Goal: Information Seeking & Learning: Check status

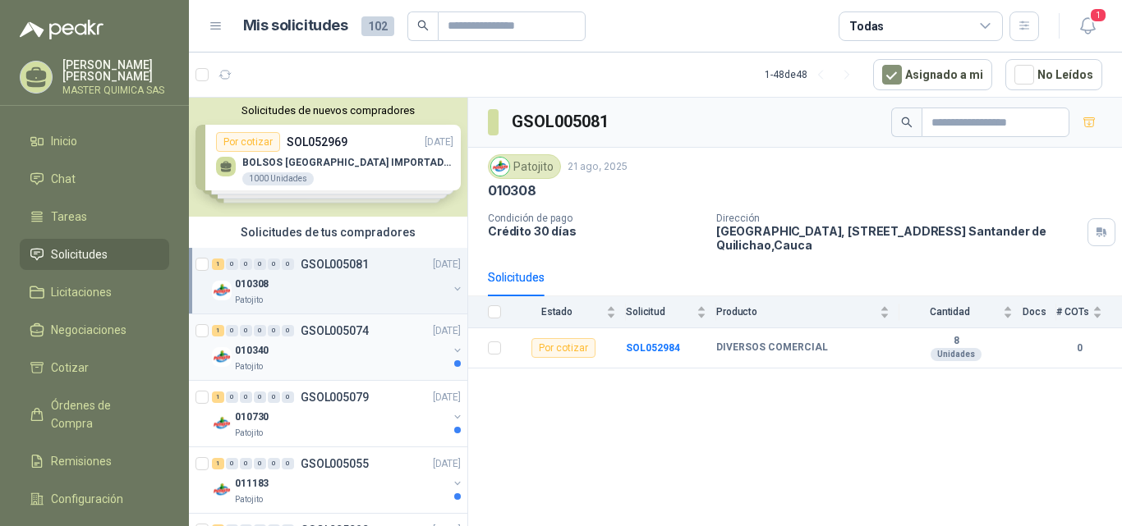
click at [277, 352] on div "010340" at bounding box center [341, 351] width 213 height 20
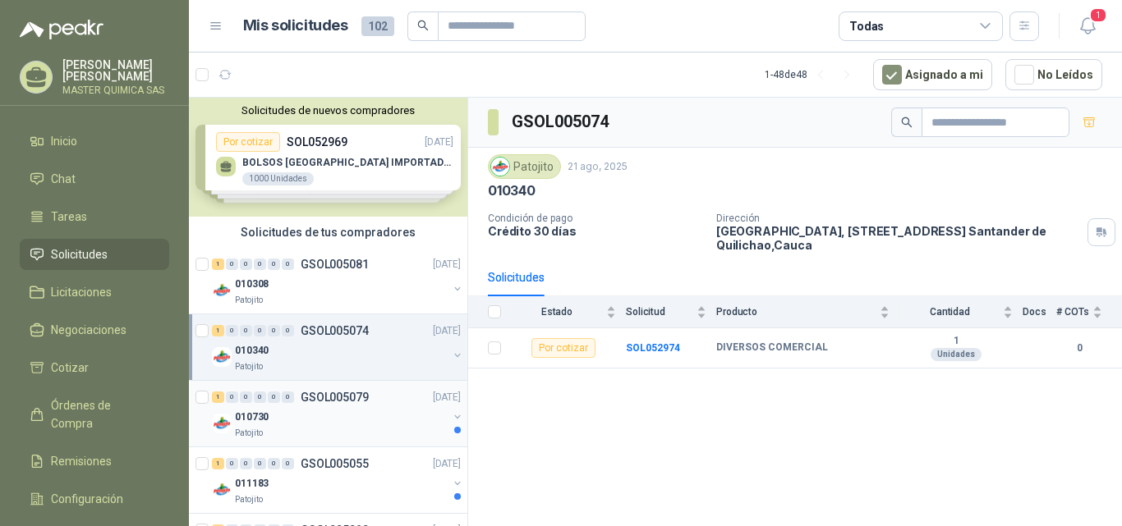
click at [298, 425] on div "010730" at bounding box center [341, 417] width 213 height 20
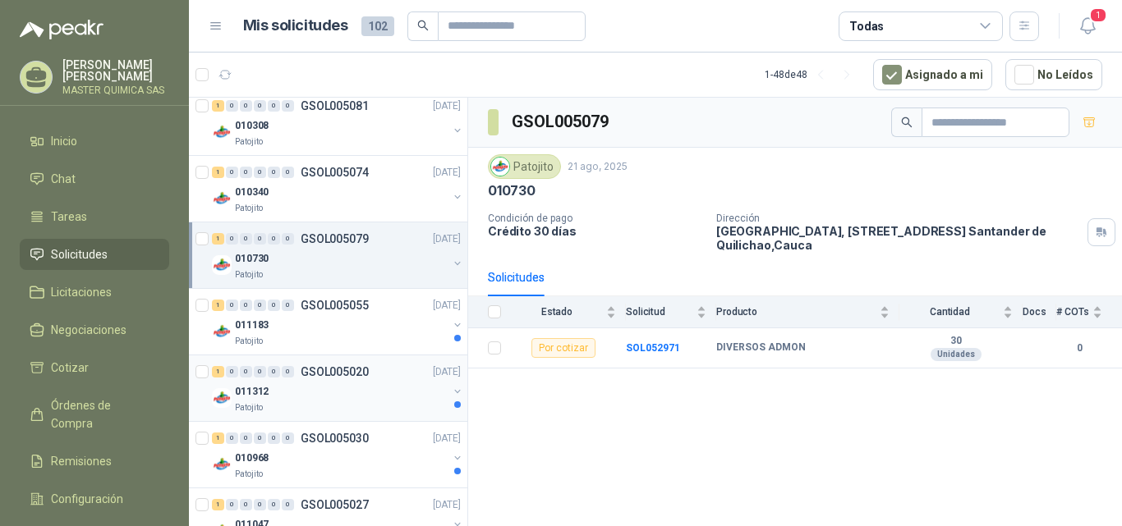
scroll to position [164, 0]
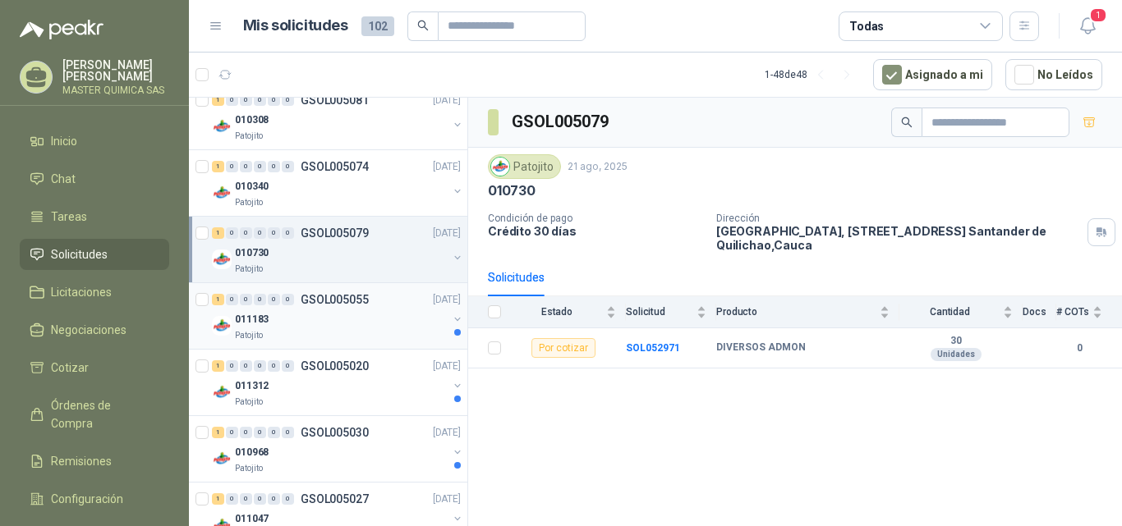
click at [290, 332] on div "Patojito" at bounding box center [341, 335] width 213 height 13
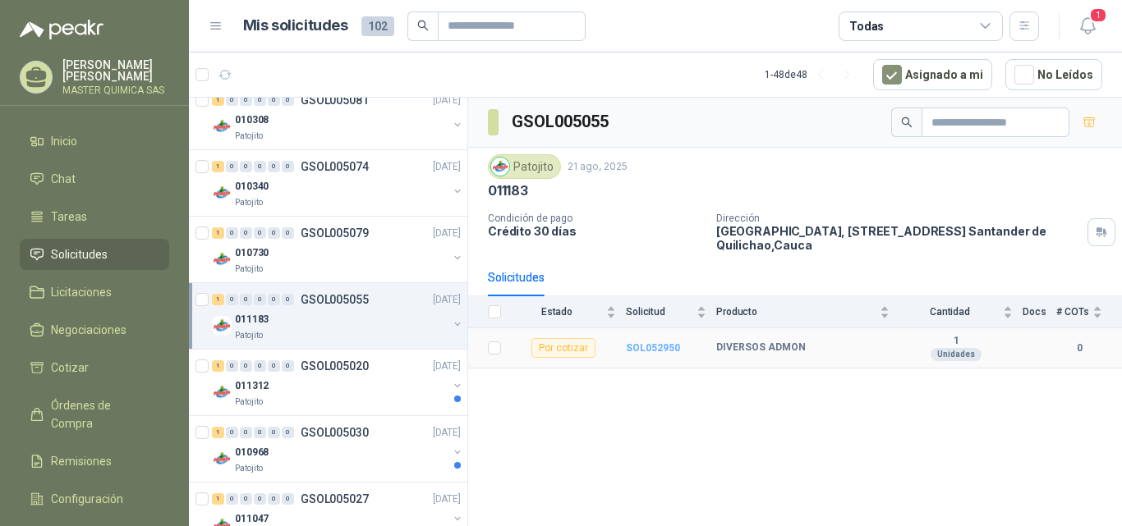
click at [633, 344] on b "SOL052950" at bounding box center [653, 347] width 54 height 11
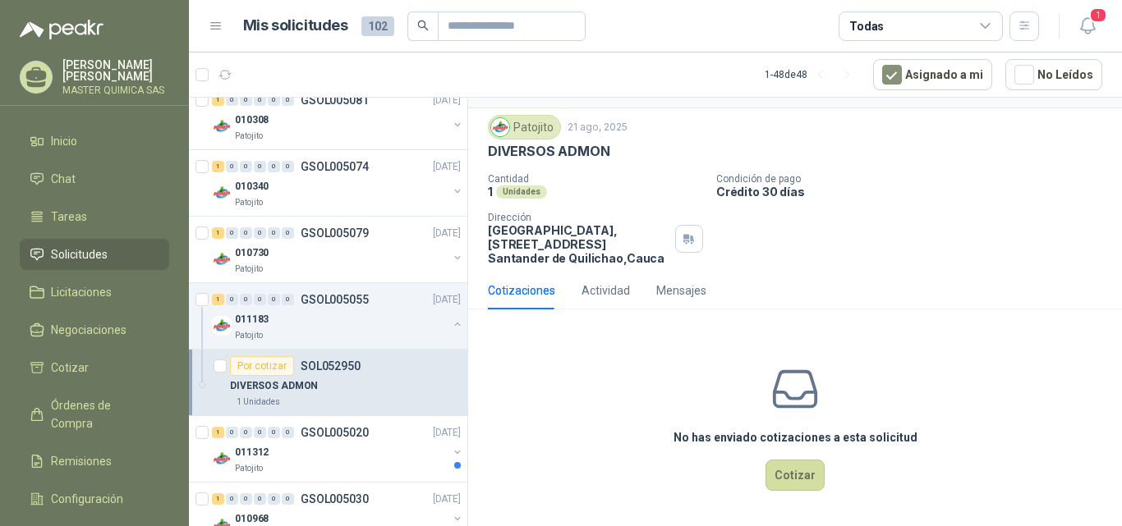
scroll to position [246, 0]
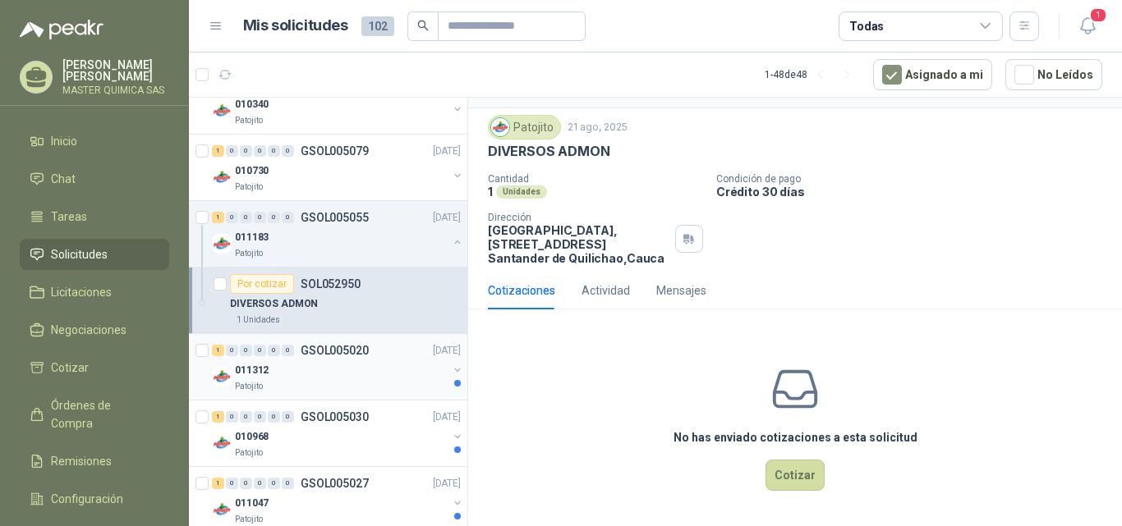
click at [348, 377] on div "011312" at bounding box center [341, 371] width 213 height 20
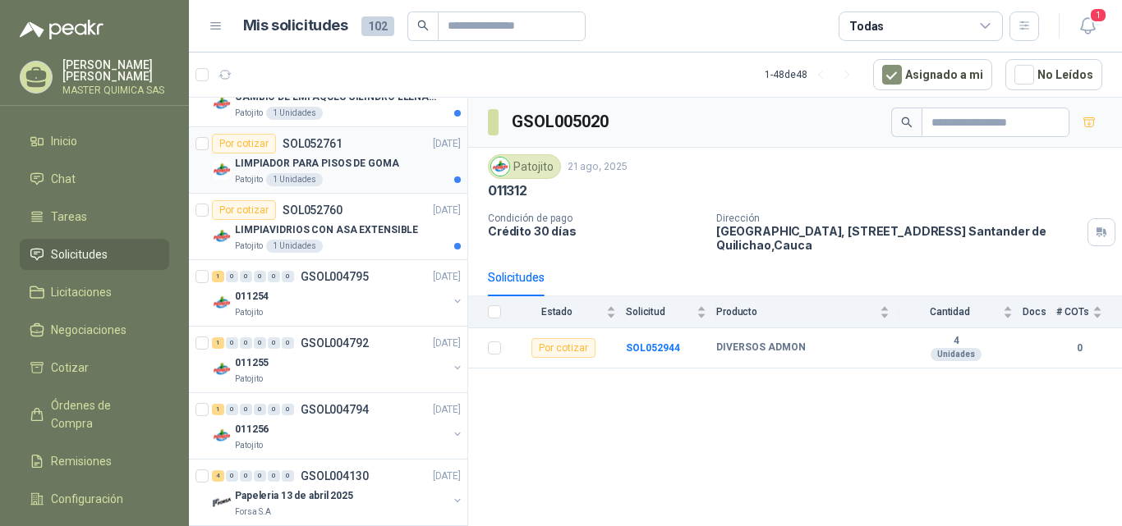
scroll to position [1889, 0]
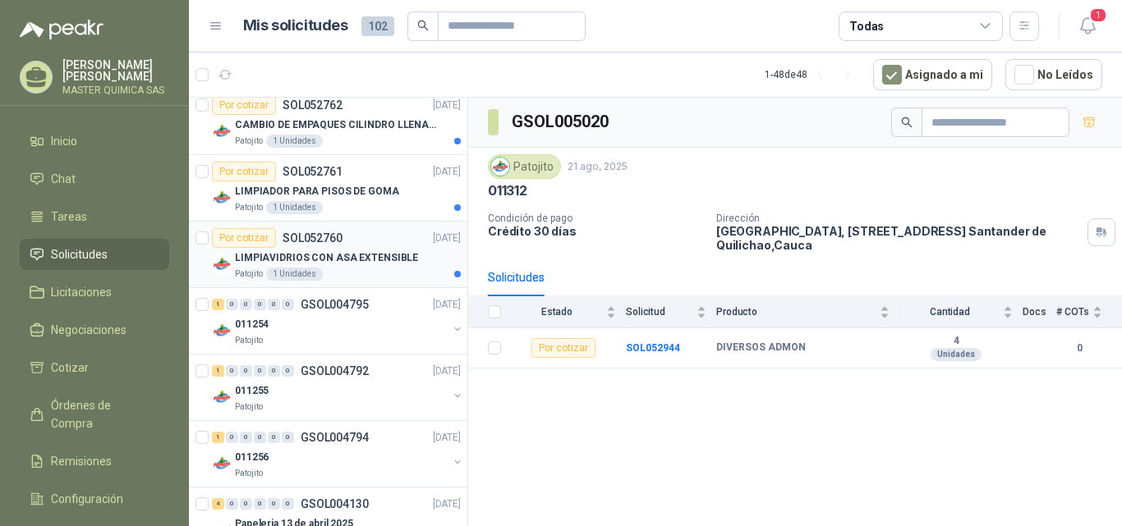
click at [342, 257] on p "LIMPIAVIDRIOS CON ASA EXTENSIBLE" at bounding box center [326, 258] width 183 height 16
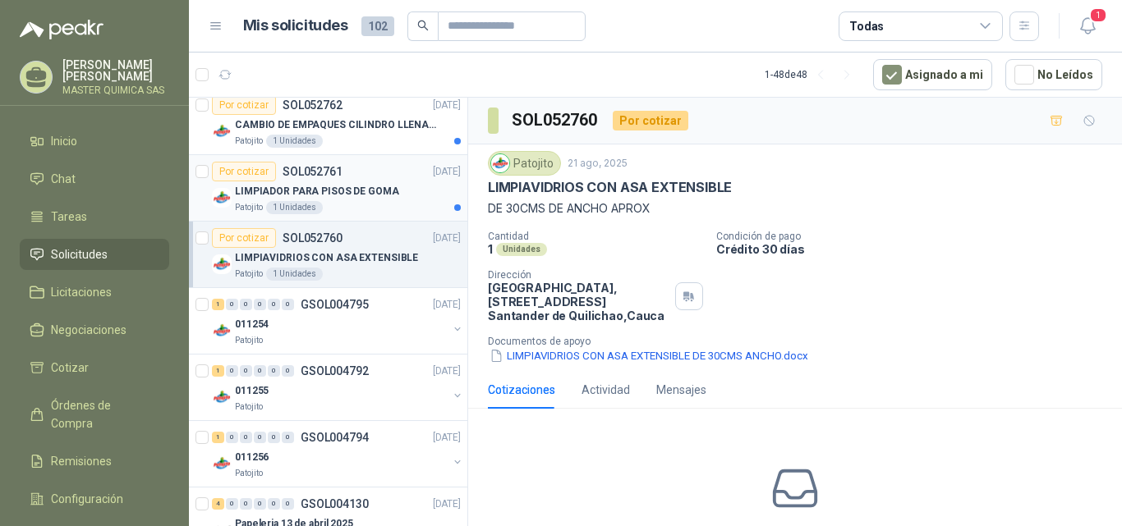
click at [312, 193] on p "LIMPIADOR PARA PISOS DE GOMA" at bounding box center [317, 192] width 164 height 16
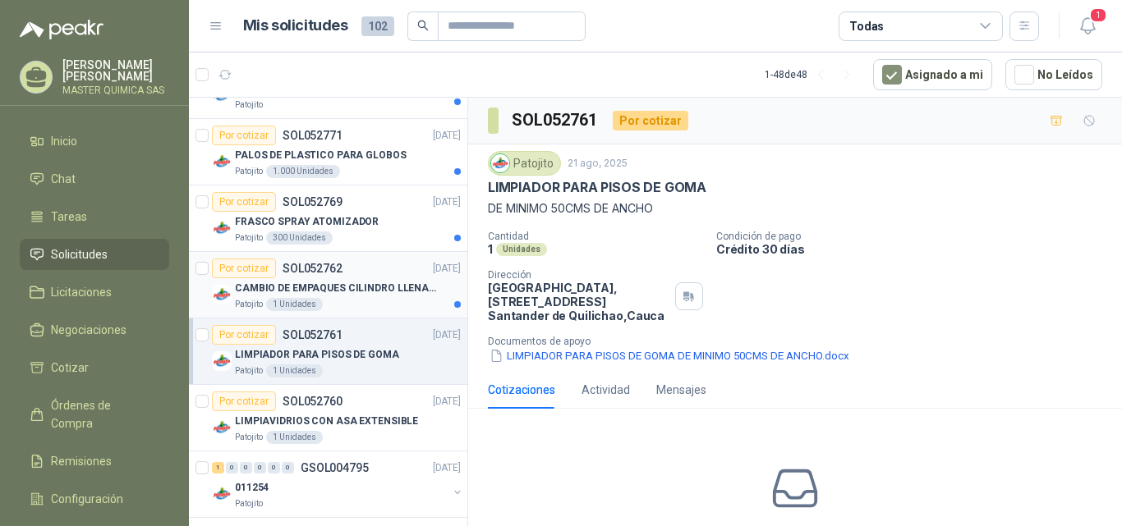
scroll to position [1725, 0]
click at [352, 285] on p "CAMBIO DE EMPAQUES CILINDRO LLENADORA MANUALNUAL" at bounding box center [337, 290] width 204 height 16
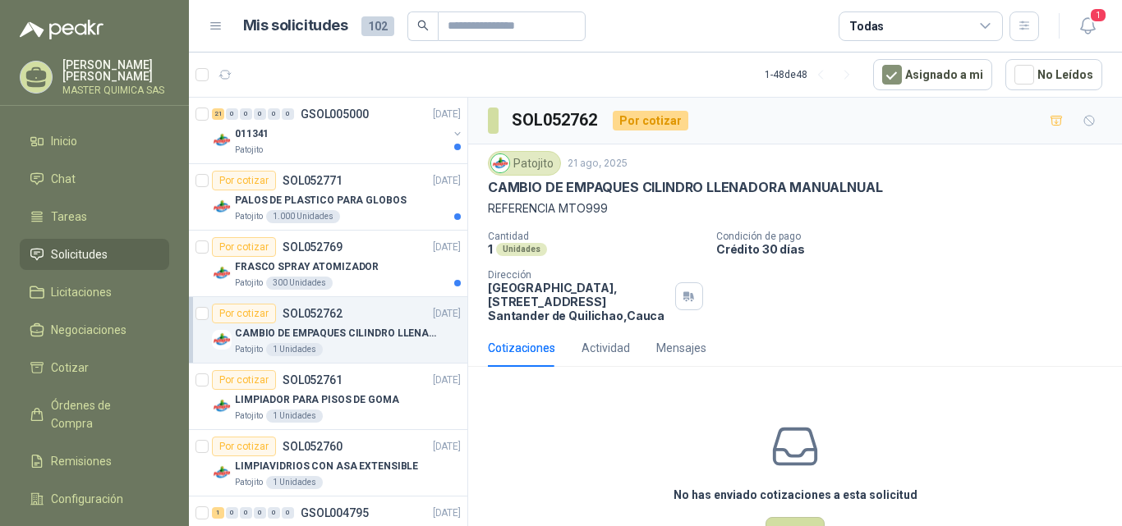
scroll to position [1642, 0]
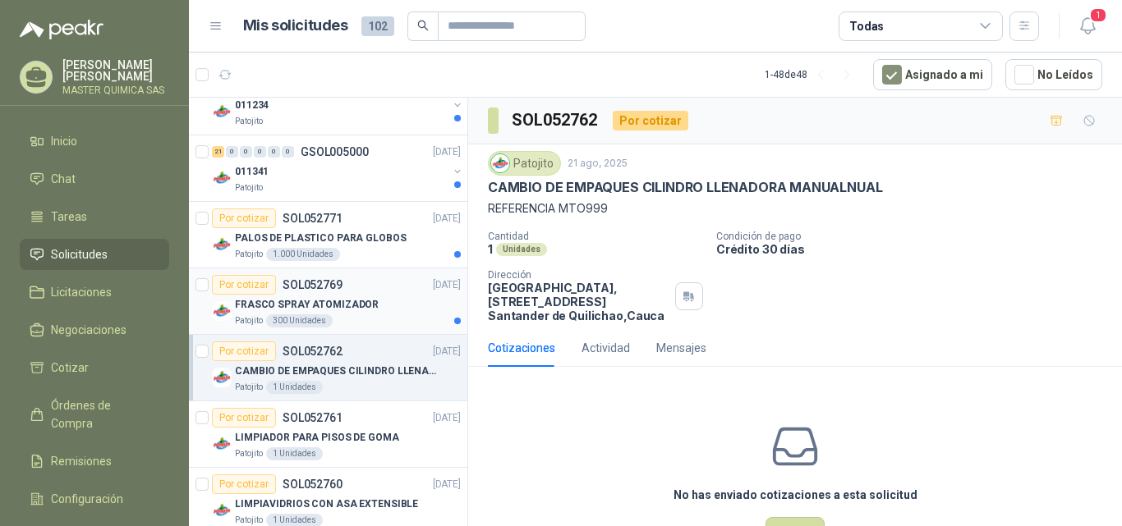
click at [350, 284] on div "Por cotizar SOL052769 [DATE]" at bounding box center [336, 285] width 249 height 20
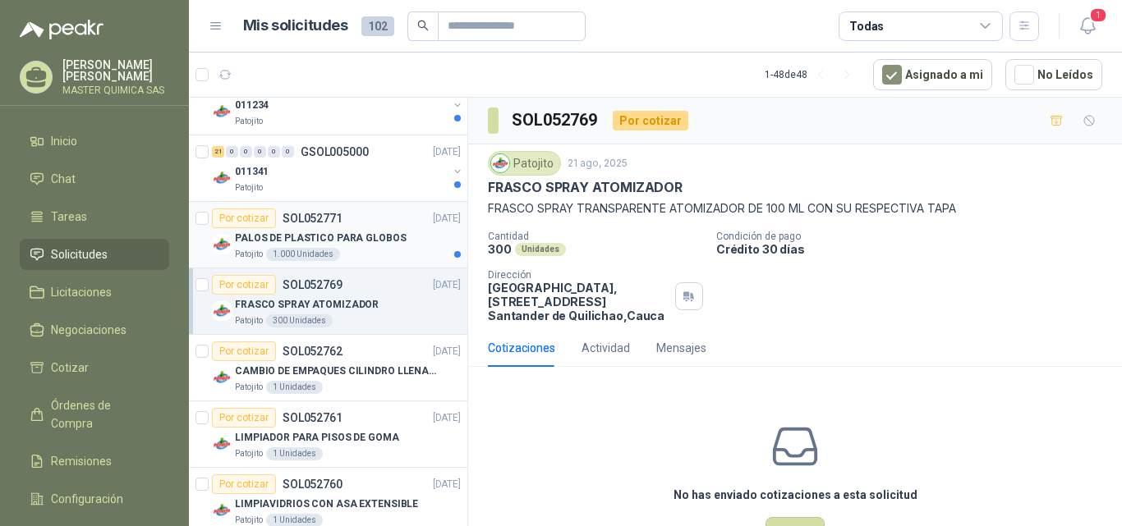
click at [347, 238] on p "PALOS DE PLASTICO PARA GLOBOS" at bounding box center [321, 239] width 172 height 16
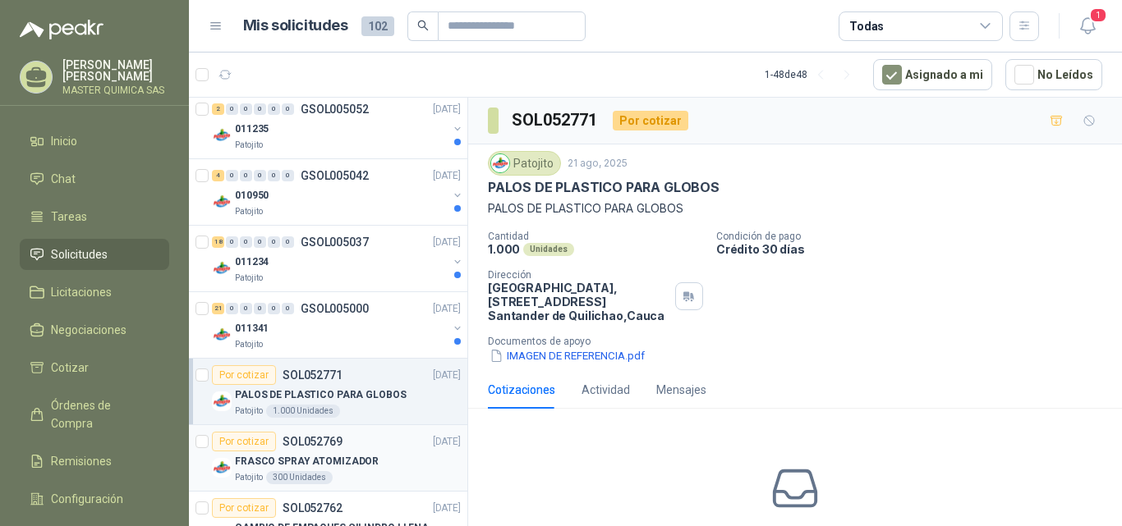
scroll to position [1478, 0]
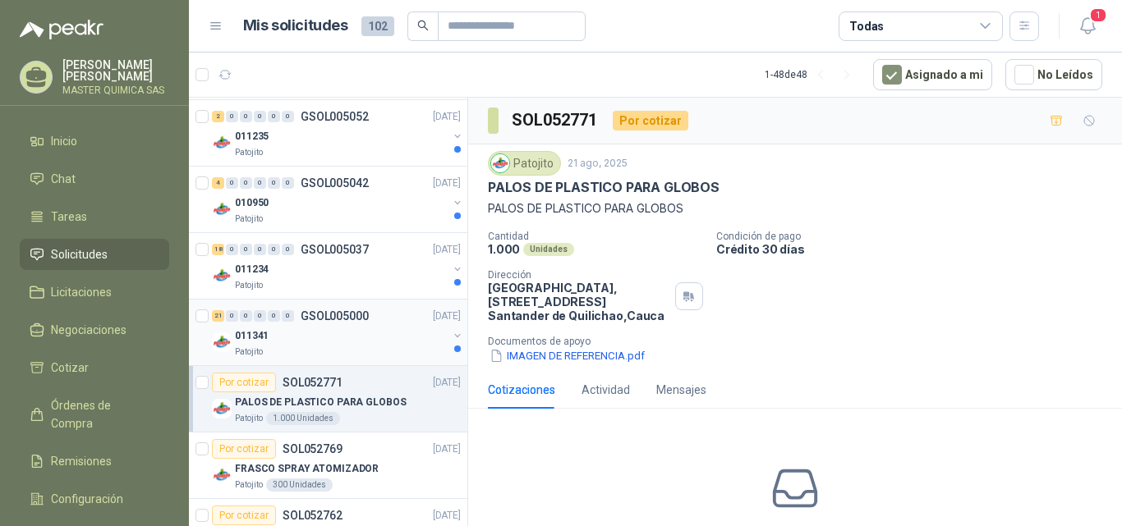
click at [332, 319] on p "GSOL005000" at bounding box center [335, 315] width 68 height 11
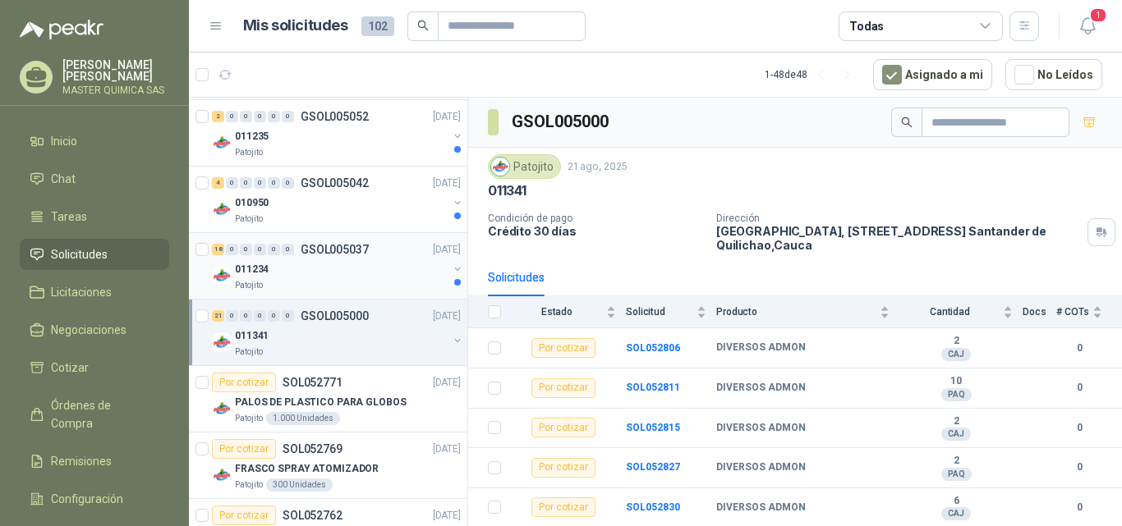
click at [324, 274] on div "011234" at bounding box center [341, 269] width 213 height 20
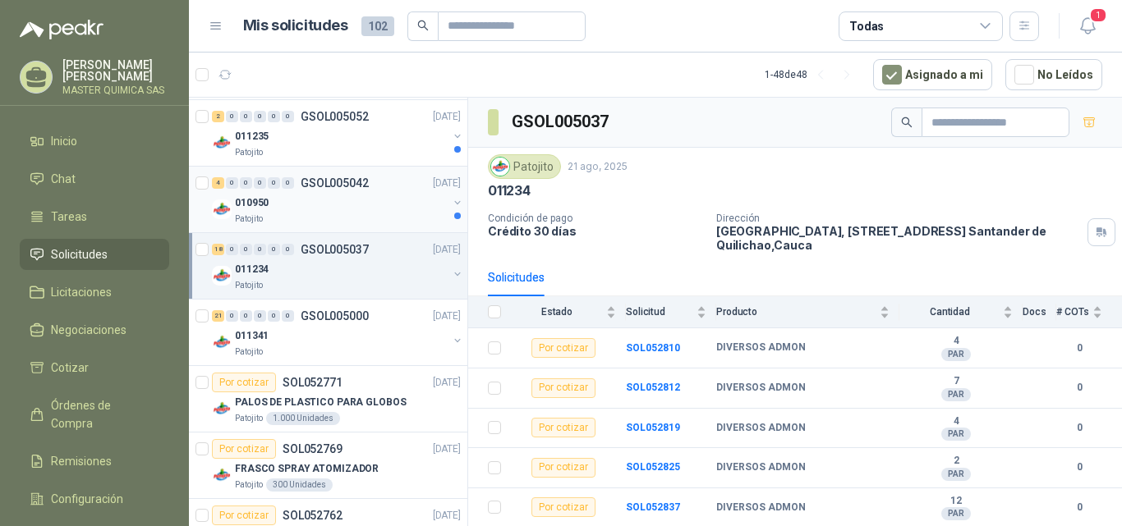
click at [345, 208] on div "010950" at bounding box center [341, 203] width 213 height 20
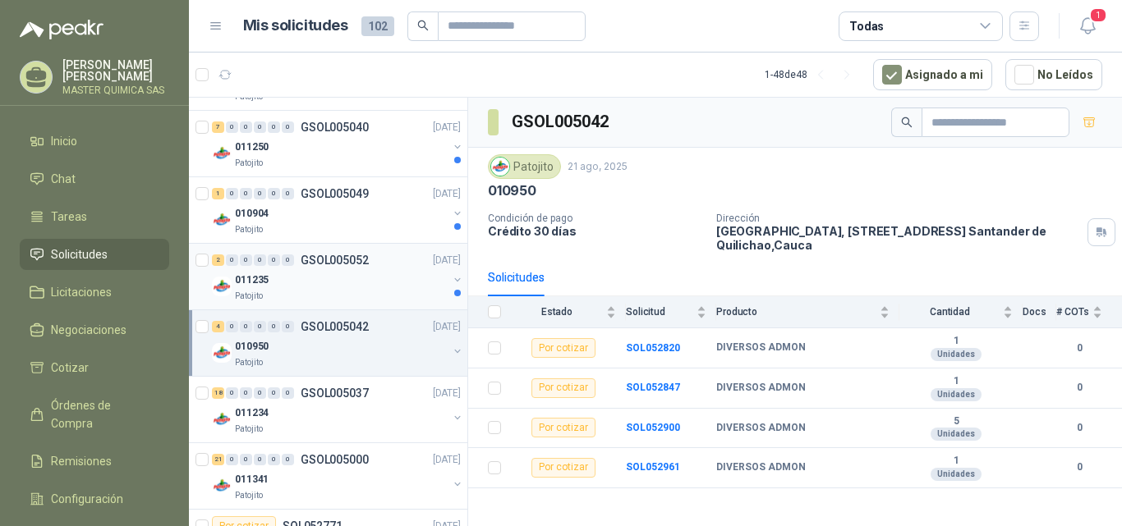
scroll to position [1314, 0]
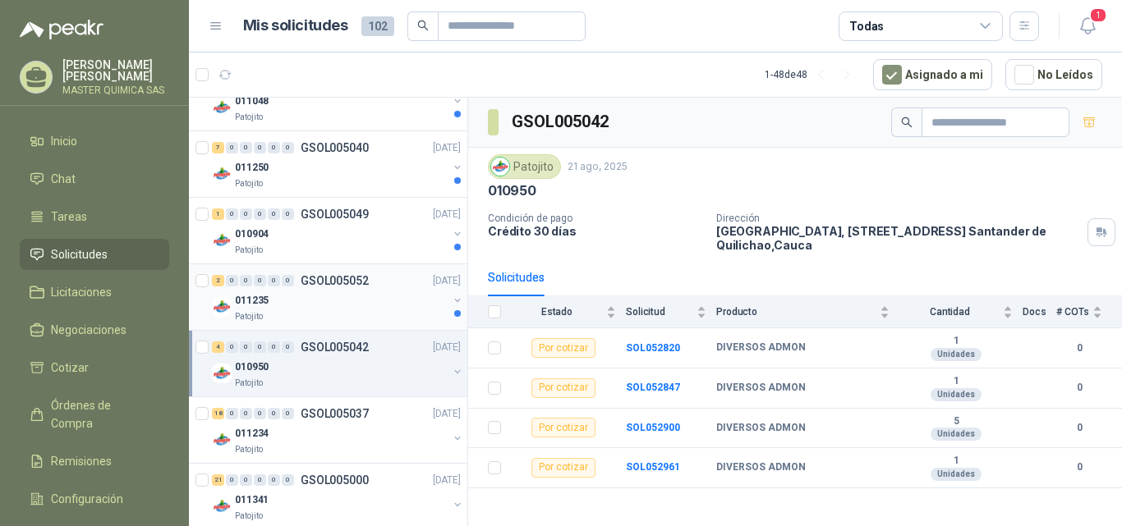
click at [362, 304] on div "011235" at bounding box center [341, 301] width 213 height 20
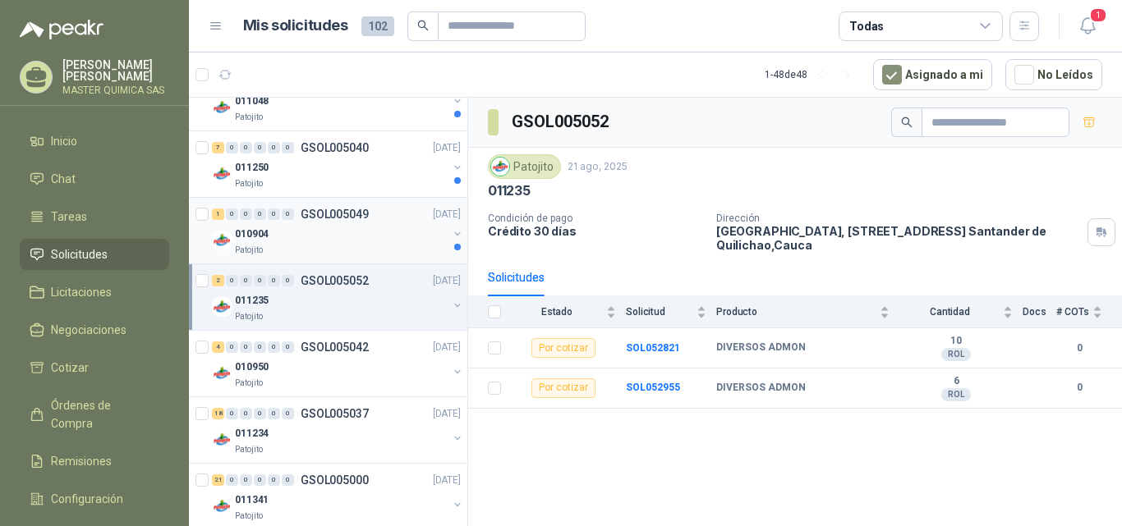
click at [360, 250] on div "Patojito" at bounding box center [341, 250] width 213 height 13
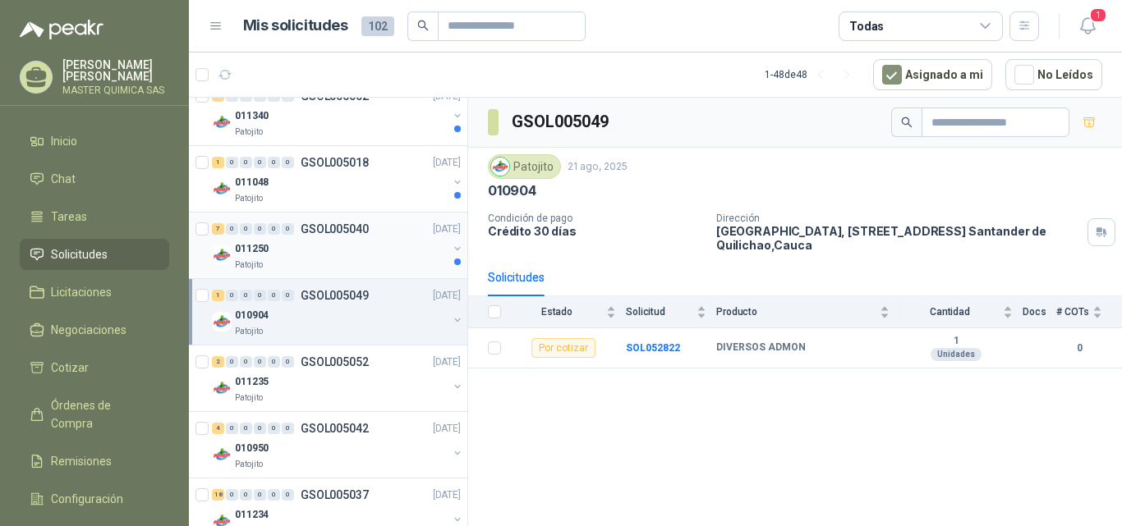
scroll to position [1232, 0]
click at [360, 260] on div "Patojito" at bounding box center [341, 265] width 213 height 13
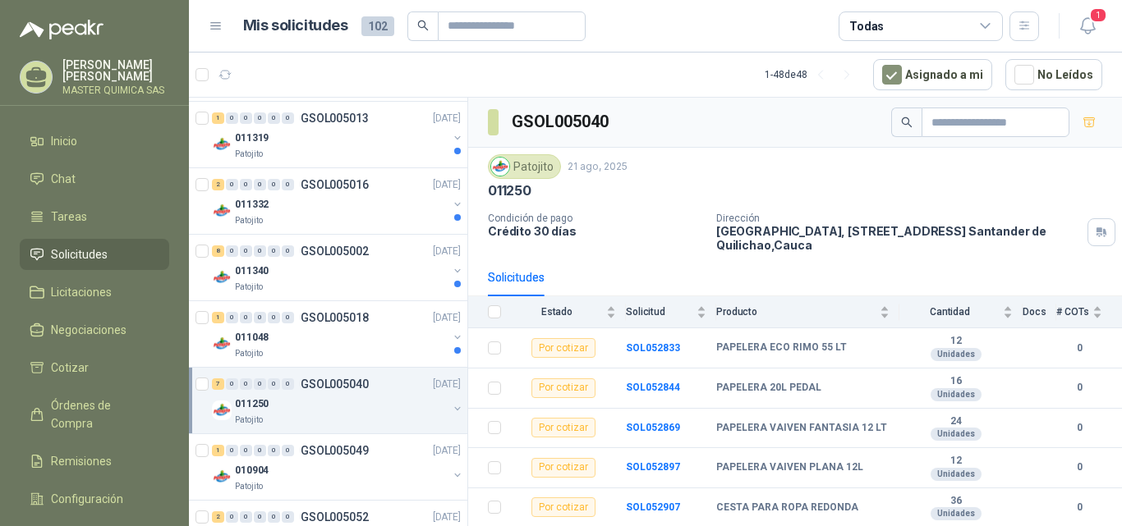
scroll to position [1068, 0]
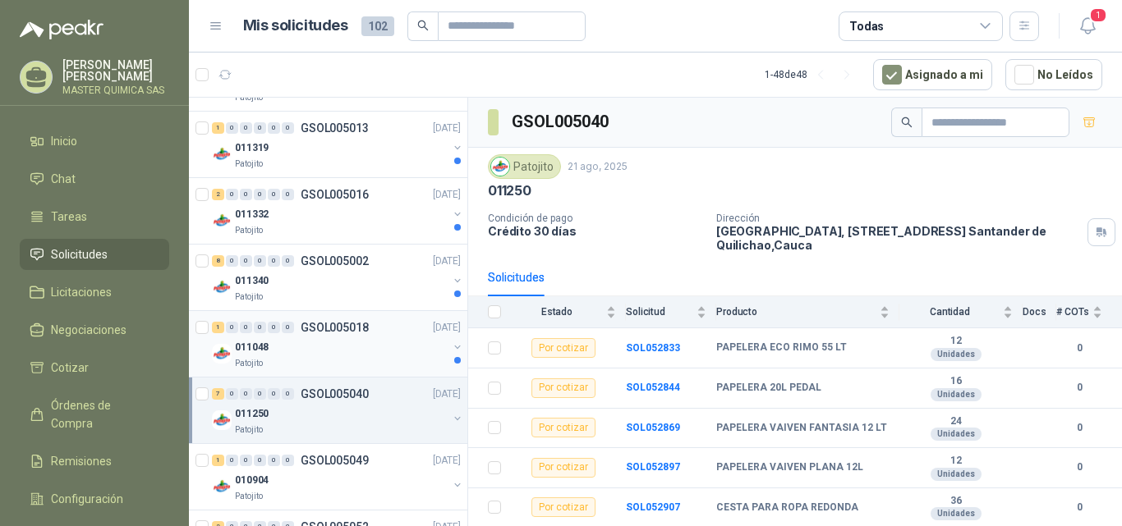
click at [365, 369] on div "Patojito" at bounding box center [341, 363] width 213 height 13
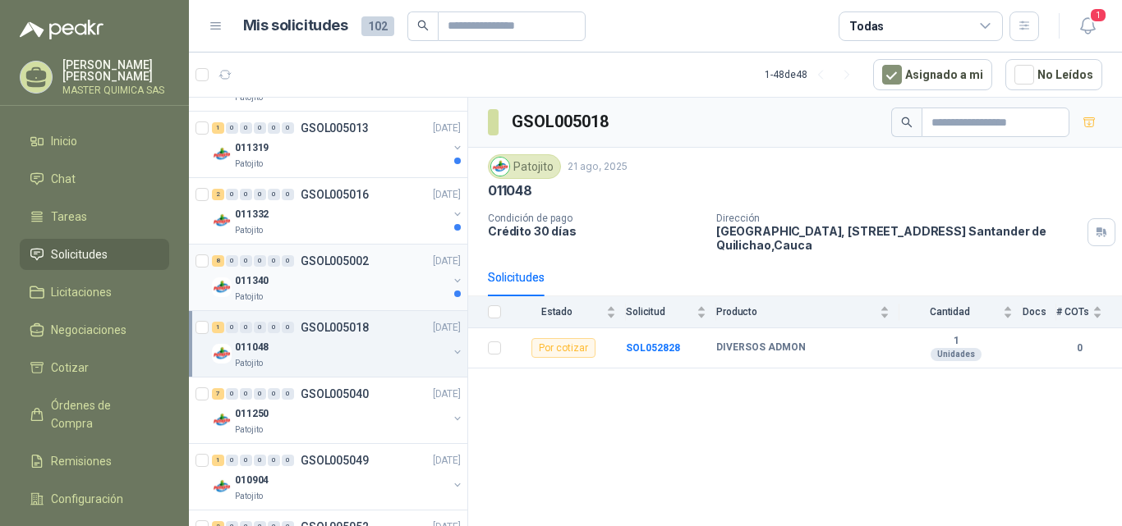
click at [353, 281] on div "011340" at bounding box center [341, 281] width 213 height 20
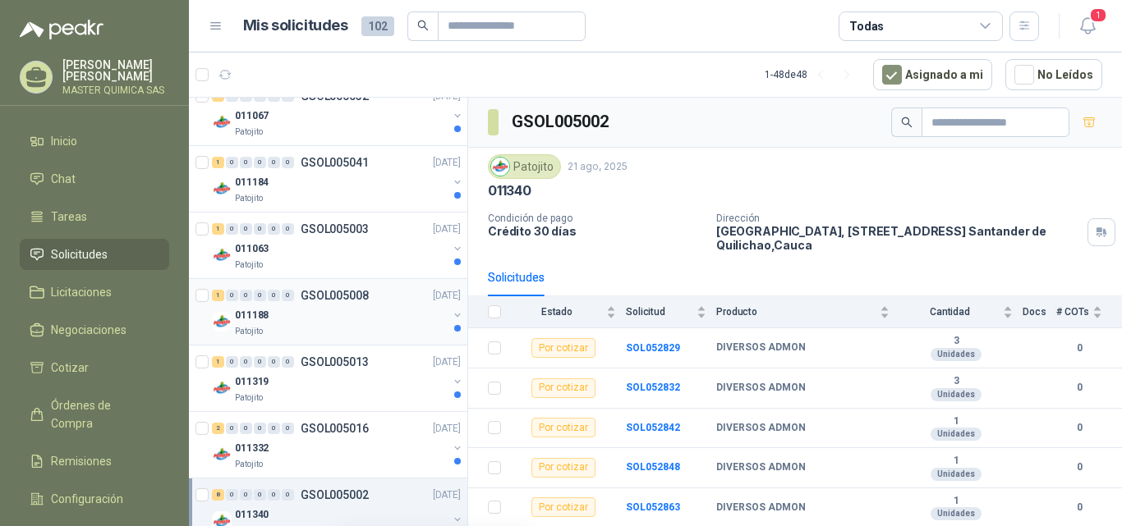
scroll to position [821, 0]
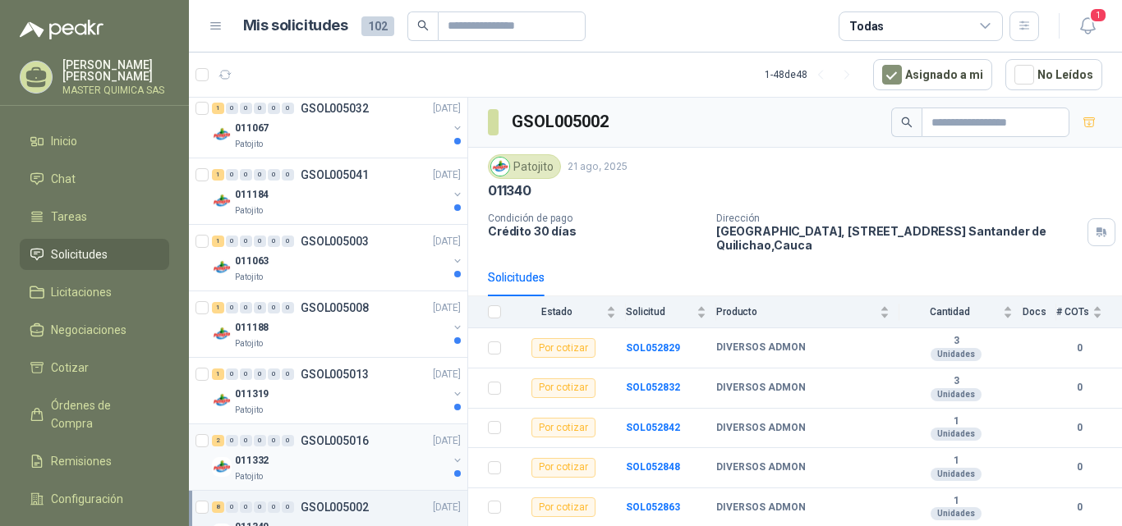
click at [355, 471] on div "Patojito" at bounding box center [341, 477] width 213 height 13
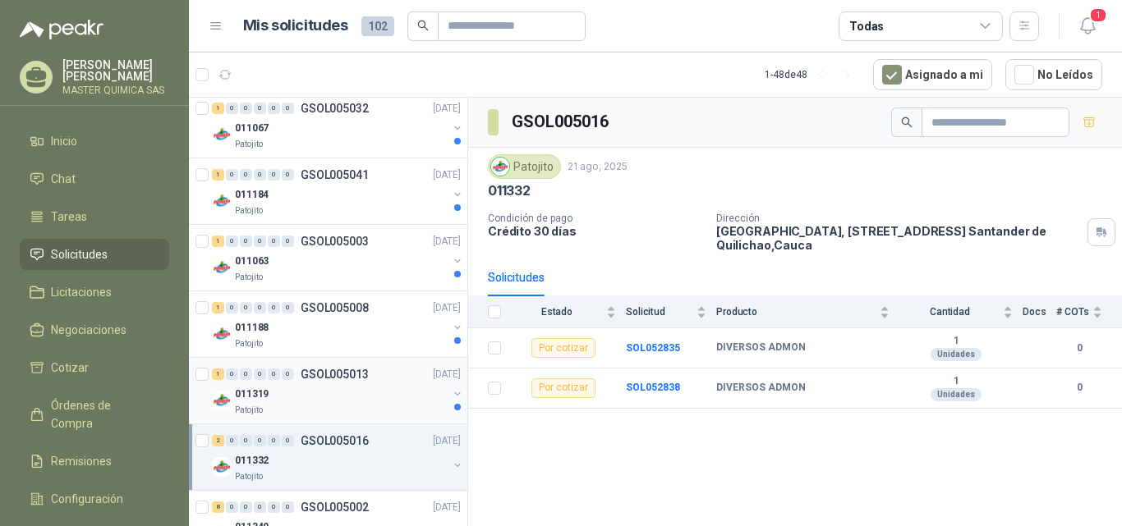
click at [353, 402] on div "011319" at bounding box center [341, 394] width 213 height 20
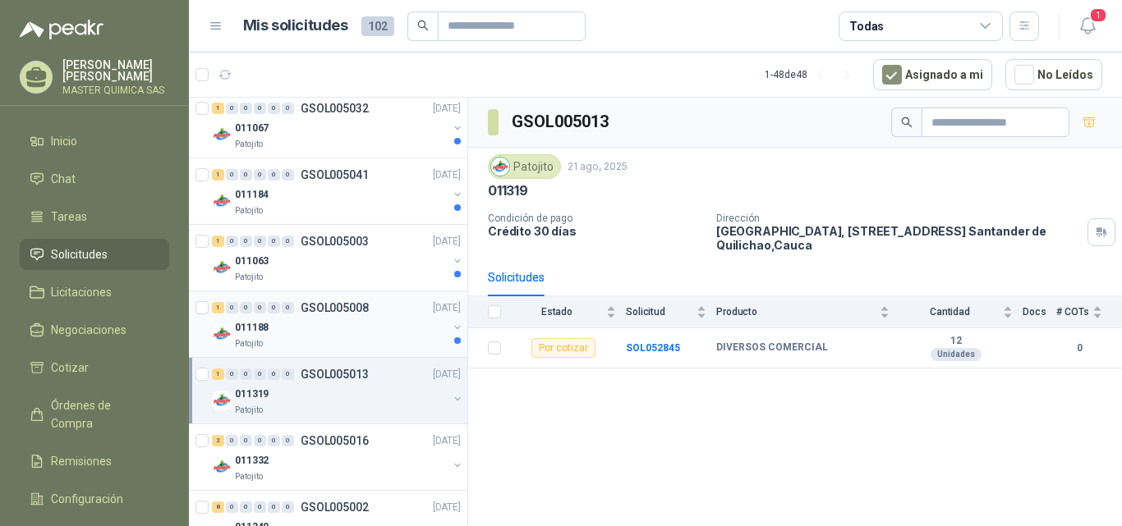
click at [334, 321] on div "011188" at bounding box center [341, 328] width 213 height 20
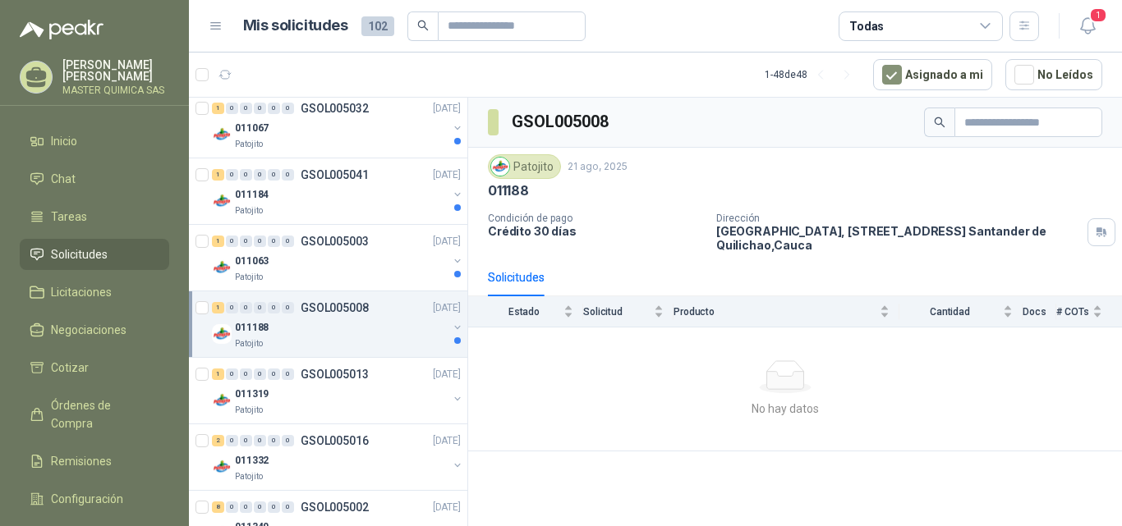
click at [379, 319] on div "011188" at bounding box center [341, 328] width 213 height 20
click at [321, 407] on div "8 Unidades" at bounding box center [345, 410] width 231 height 13
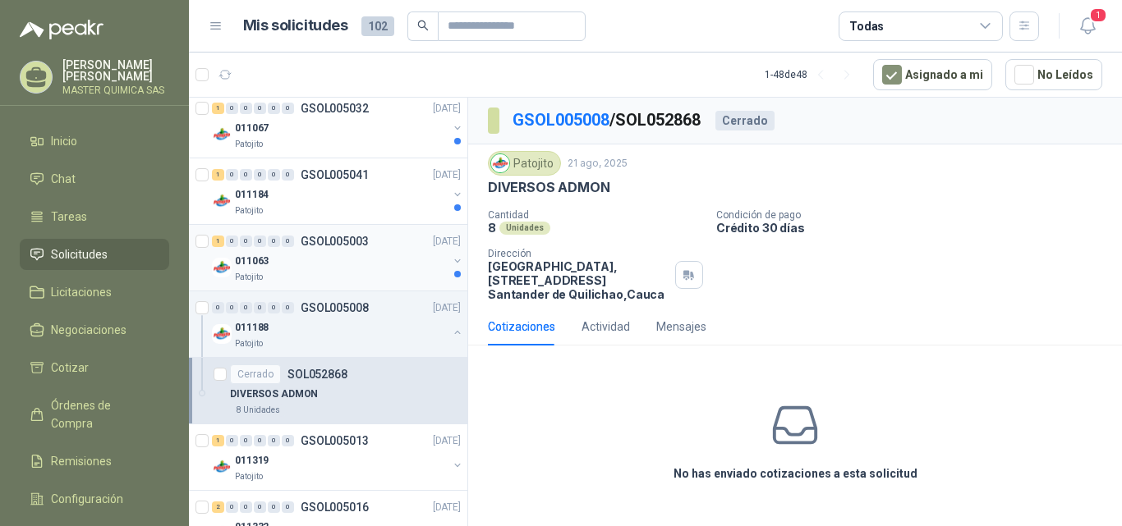
click at [350, 242] on p "GSOL005003" at bounding box center [335, 241] width 68 height 11
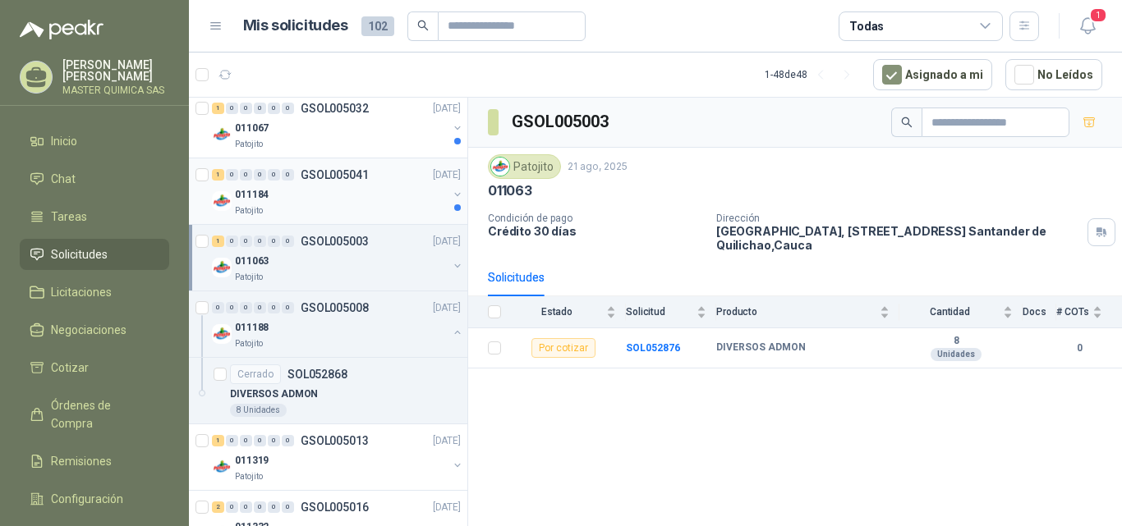
click at [347, 195] on div "011184" at bounding box center [341, 195] width 213 height 20
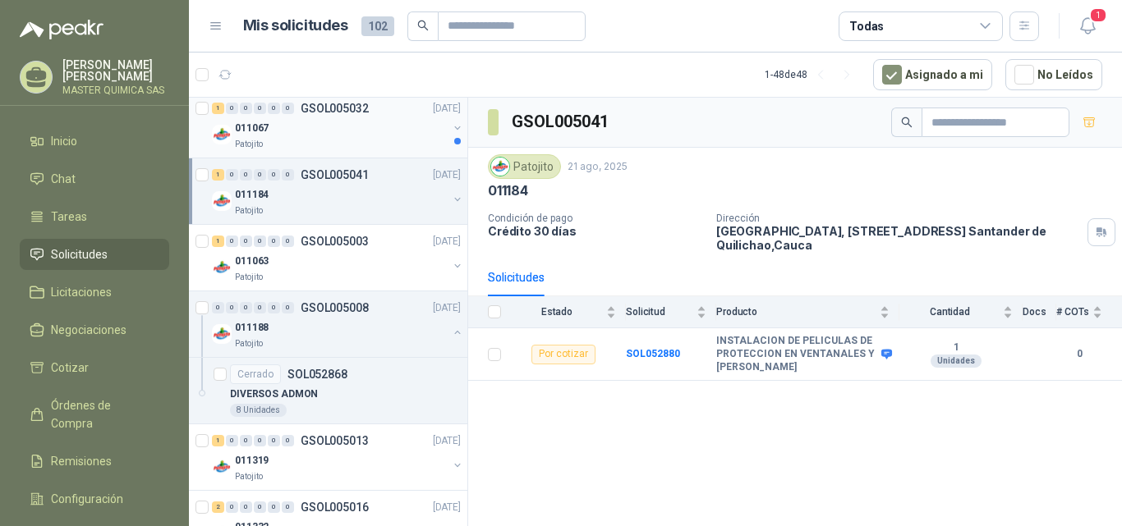
click at [379, 137] on div "011067" at bounding box center [341, 128] width 213 height 20
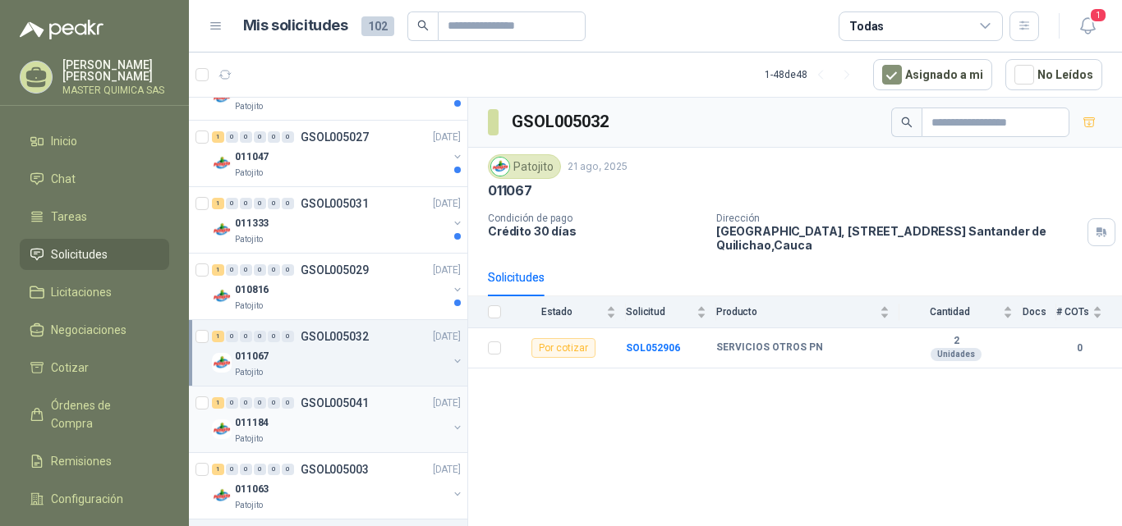
scroll to position [575, 0]
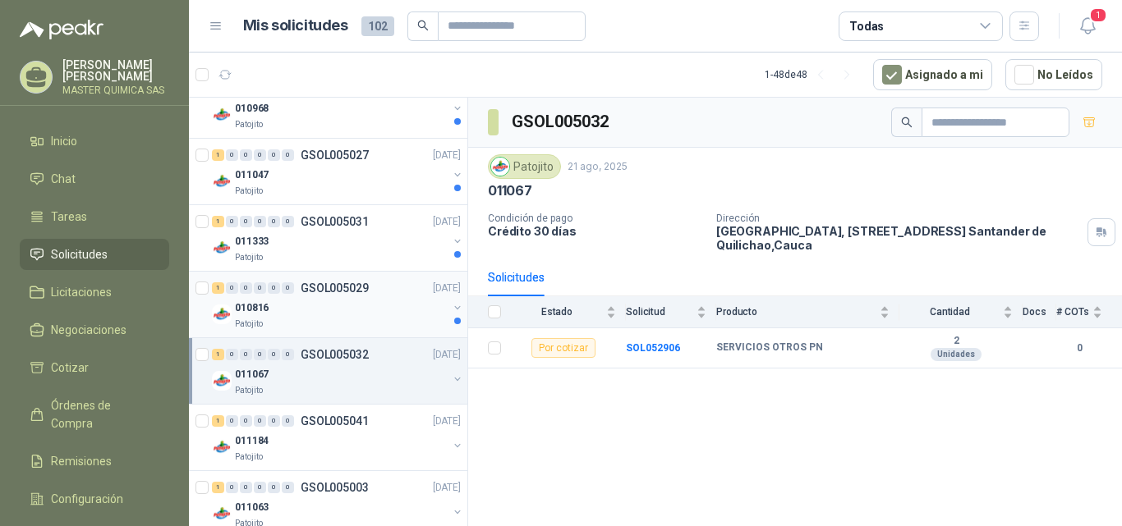
click at [358, 326] on div "Patojito" at bounding box center [341, 324] width 213 height 13
click at [355, 392] on div "Patojito" at bounding box center [341, 390] width 213 height 13
click at [321, 249] on div "011333" at bounding box center [341, 242] width 213 height 20
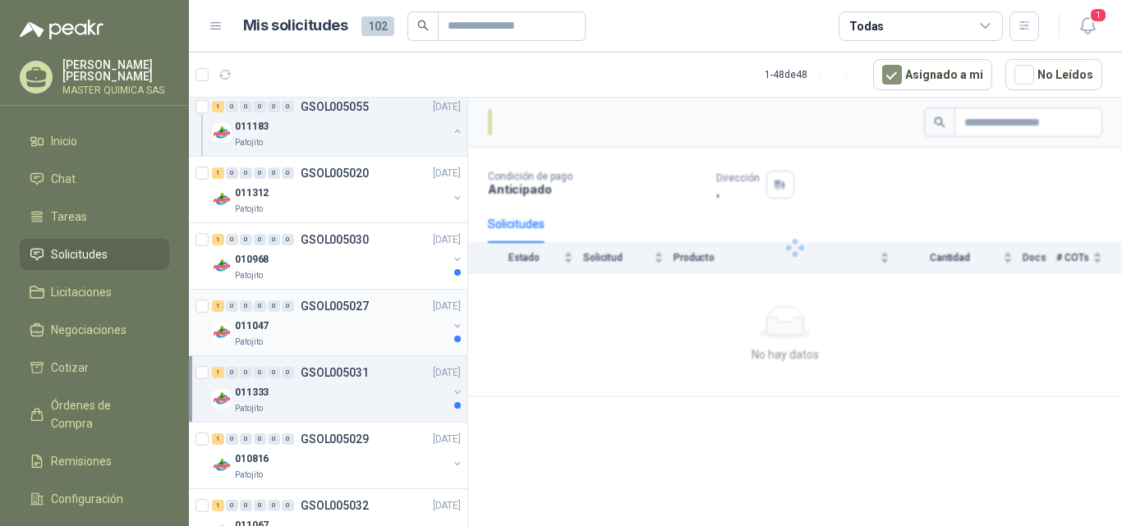
scroll to position [411, 0]
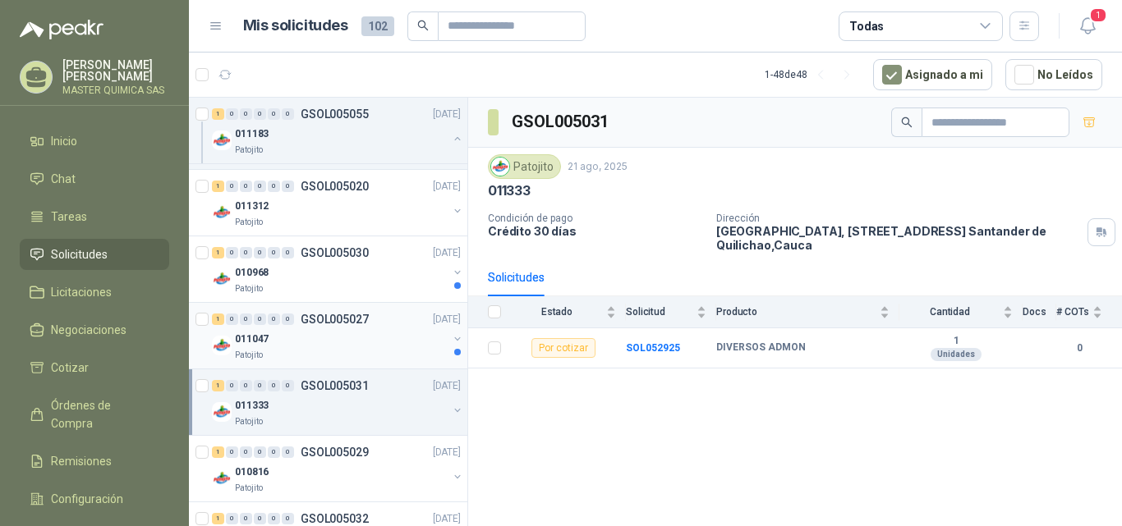
click at [315, 365] on div "1 0 0 0 0 0 GSOL005027 [DATE] 011047 Patojito" at bounding box center [328, 336] width 278 height 67
click at [319, 337] on div "011047" at bounding box center [341, 339] width 213 height 20
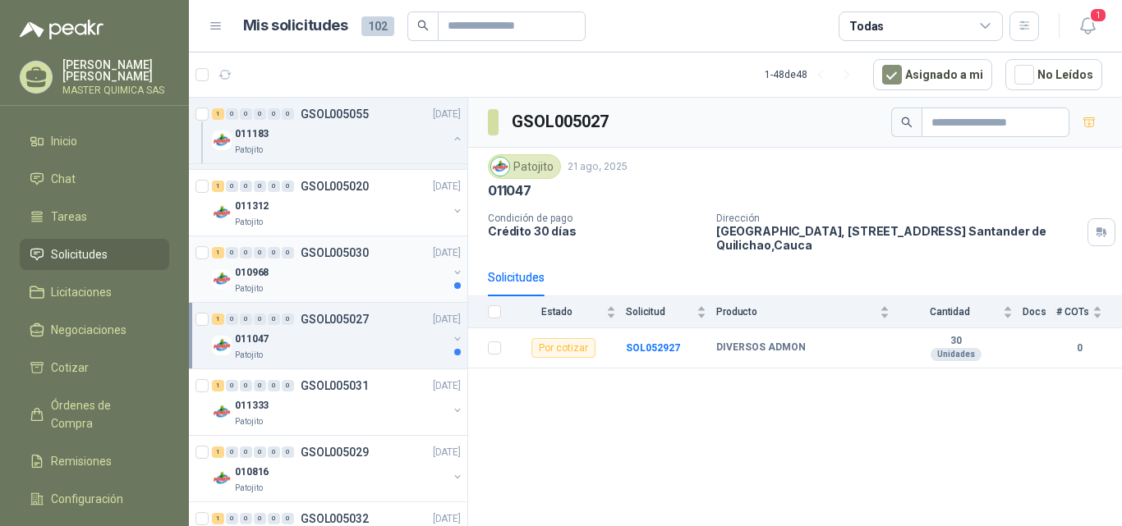
click at [348, 272] on div "010968" at bounding box center [341, 273] width 213 height 20
click at [355, 341] on div "011047" at bounding box center [341, 339] width 213 height 20
